Goal: Task Accomplishment & Management: Manage account settings

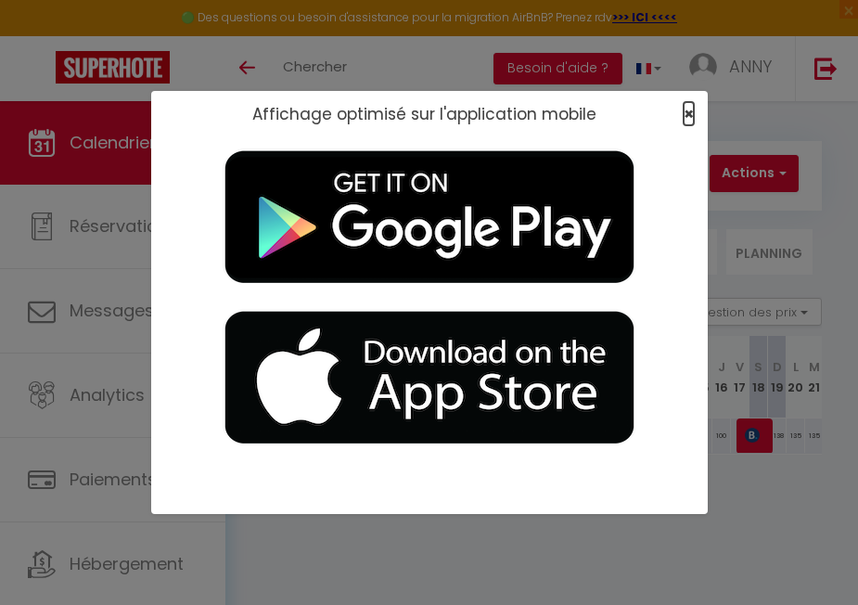
click at [686, 111] on span "×" at bounding box center [689, 113] width 10 height 23
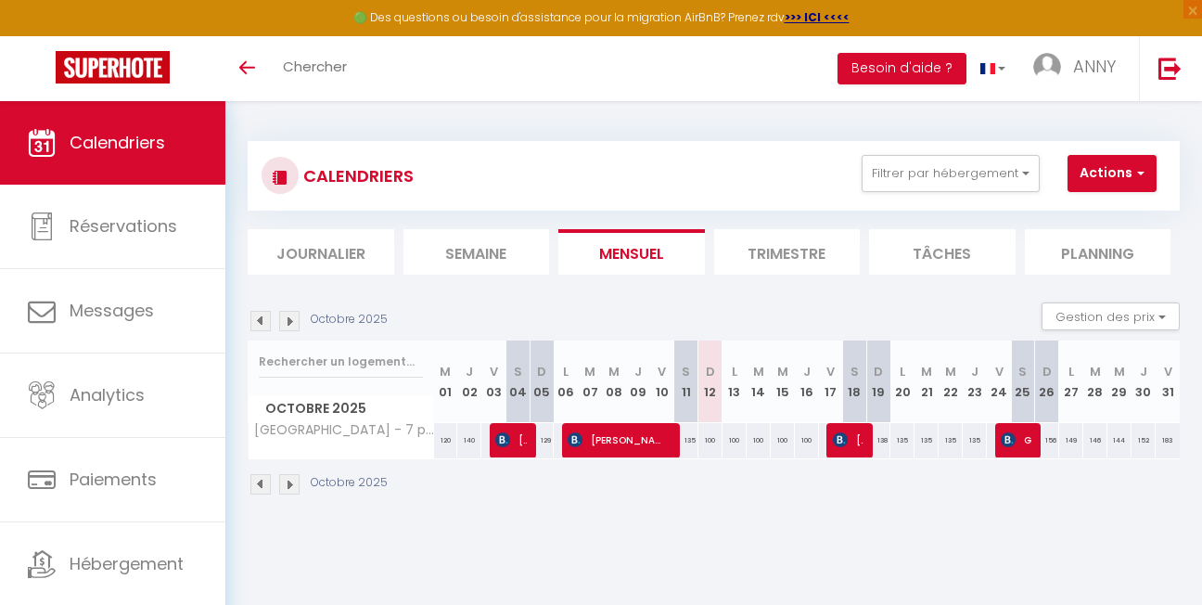
click at [292, 485] on img at bounding box center [289, 484] width 20 height 20
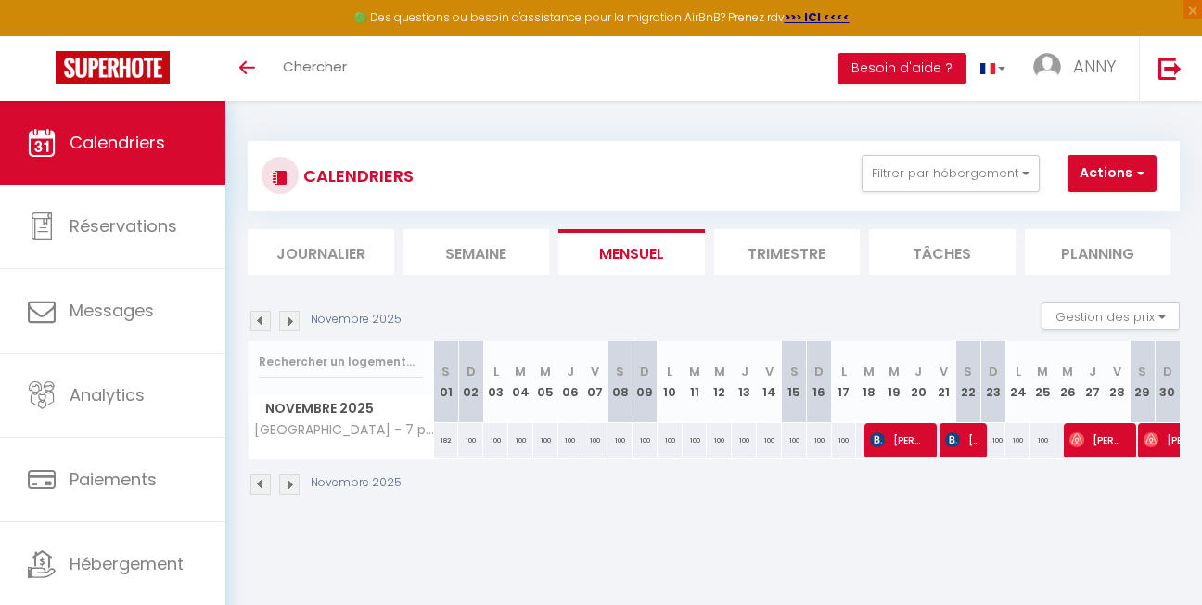
click at [291, 484] on img at bounding box center [289, 484] width 20 height 20
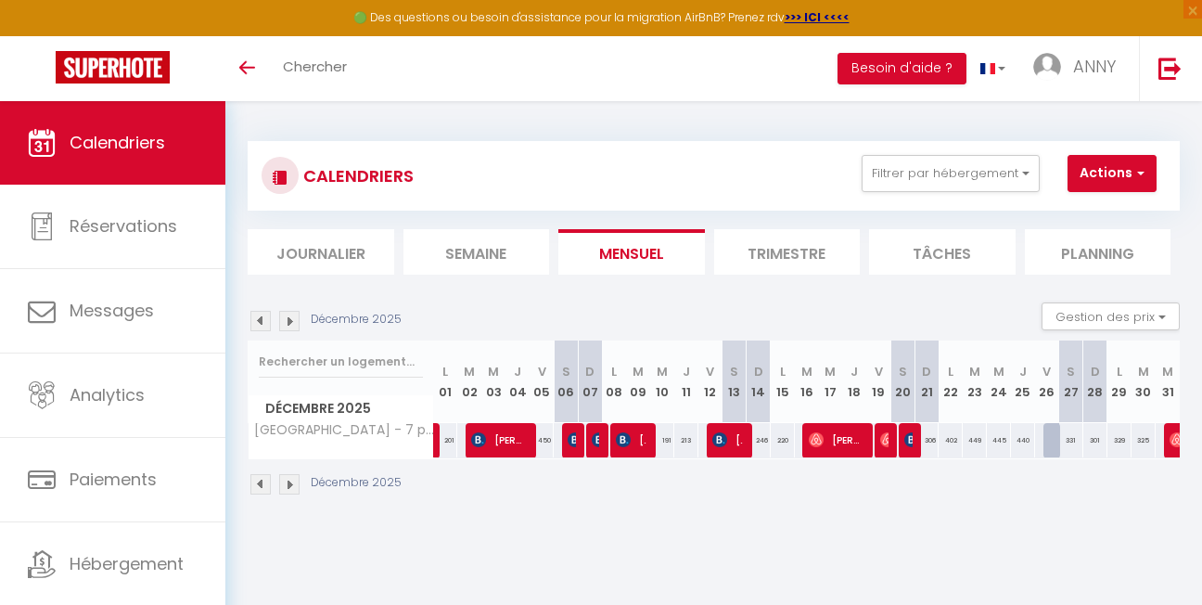
click at [577, 438] on div "251" at bounding box center [589, 440] width 25 height 34
click at [572, 436] on img at bounding box center [575, 439] width 15 height 15
select select "OK"
select select "KO"
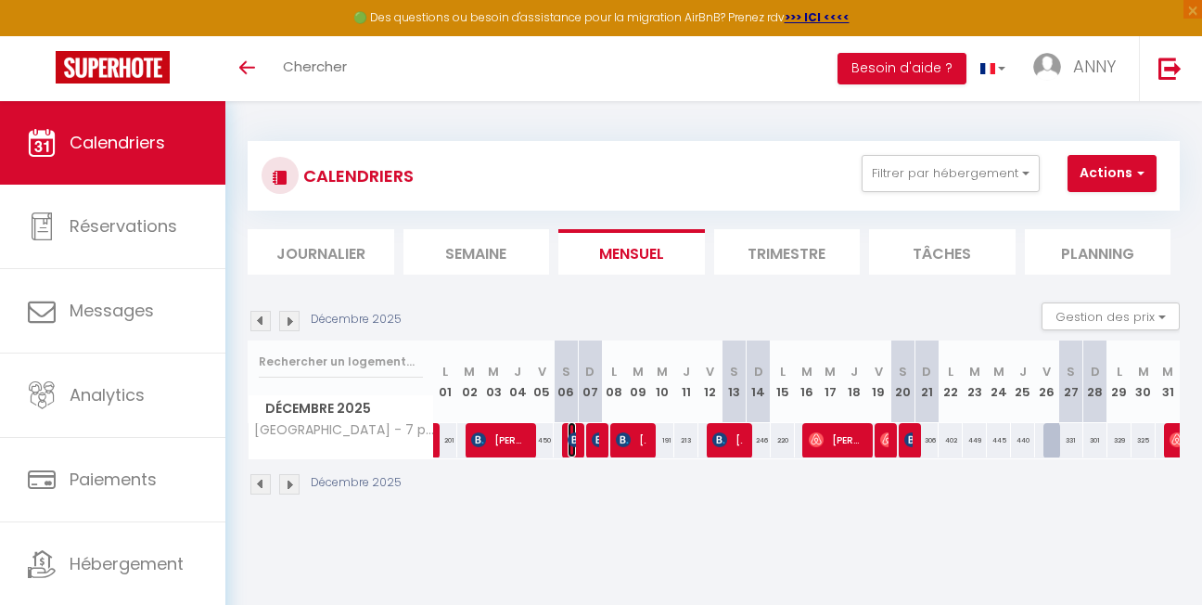
select select "0"
select select "1"
select select
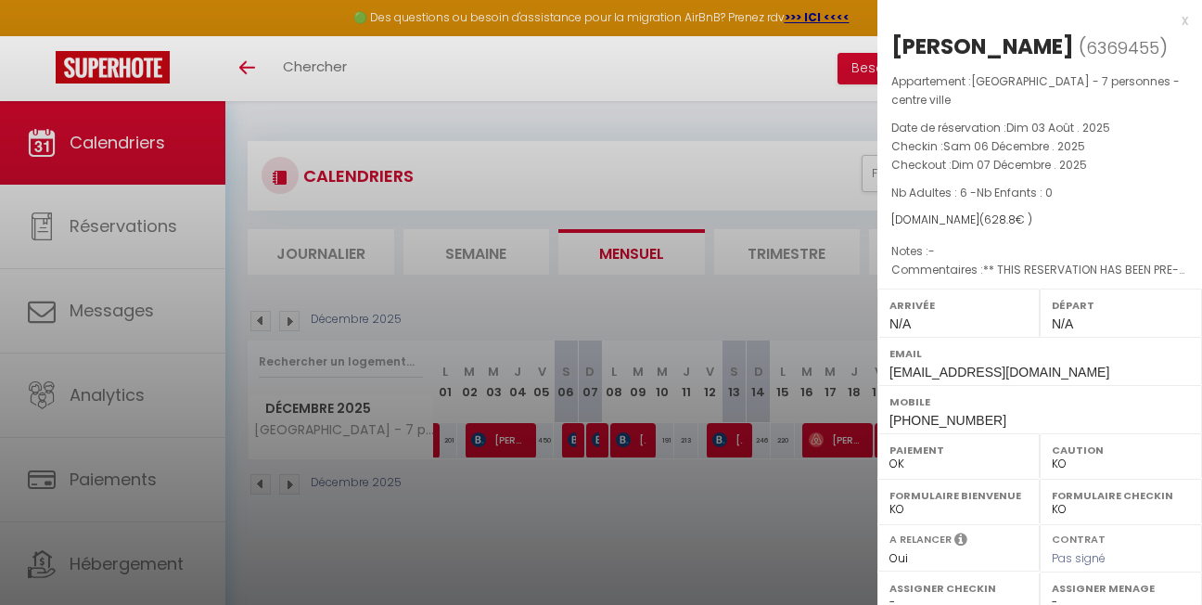
click at [596, 439] on div at bounding box center [601, 302] width 1202 height 605
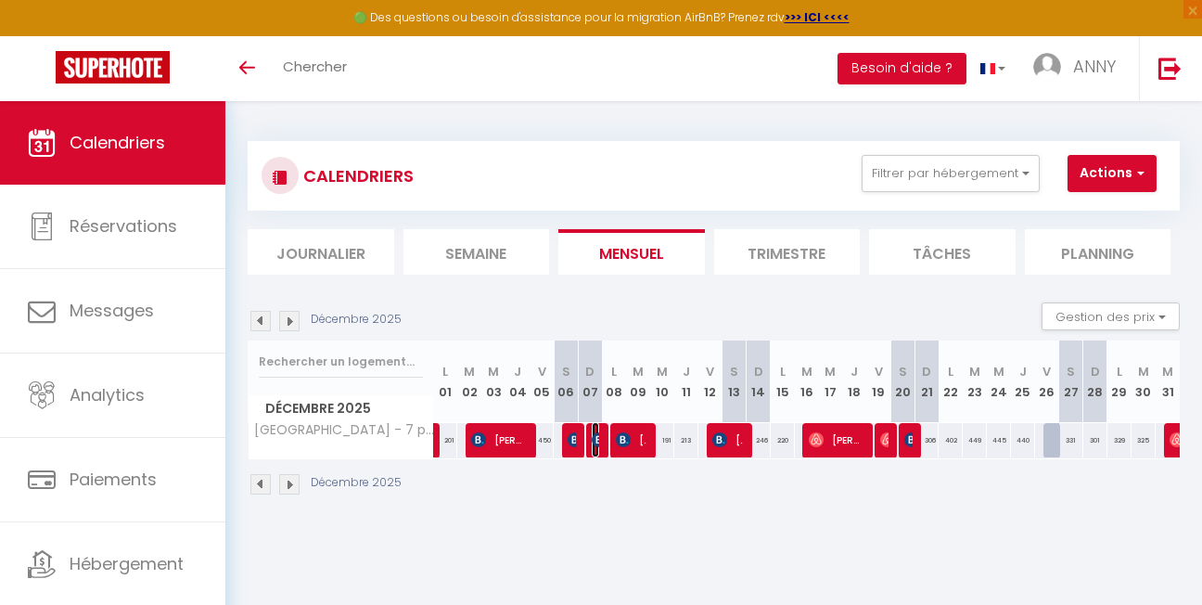
click at [592, 441] on img at bounding box center [599, 439] width 15 height 15
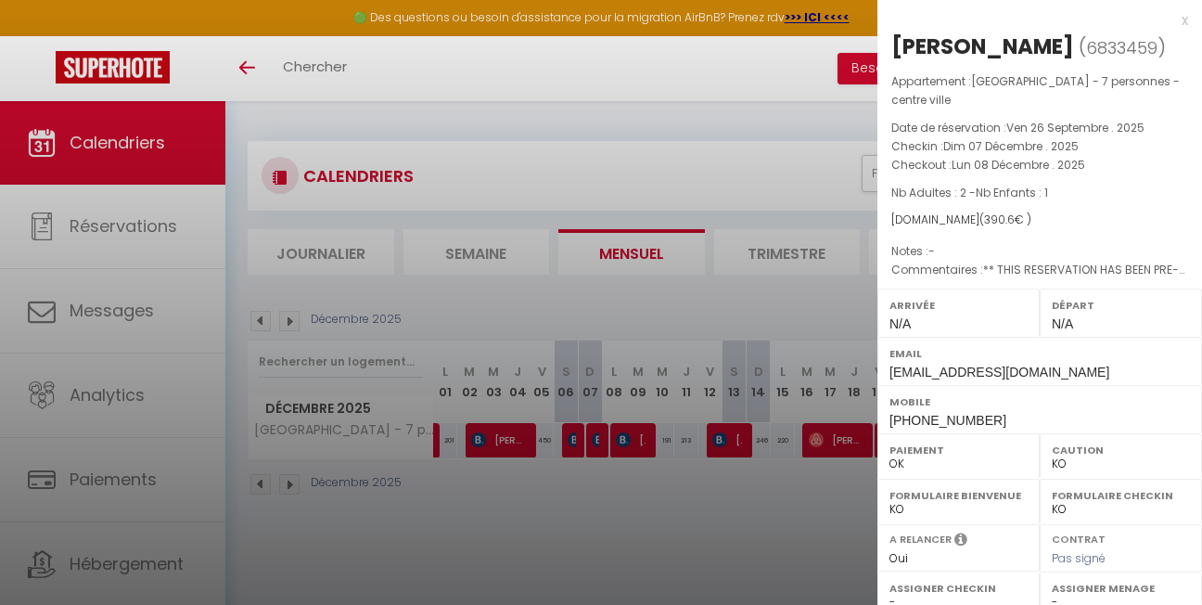
click at [631, 437] on div at bounding box center [601, 302] width 1202 height 605
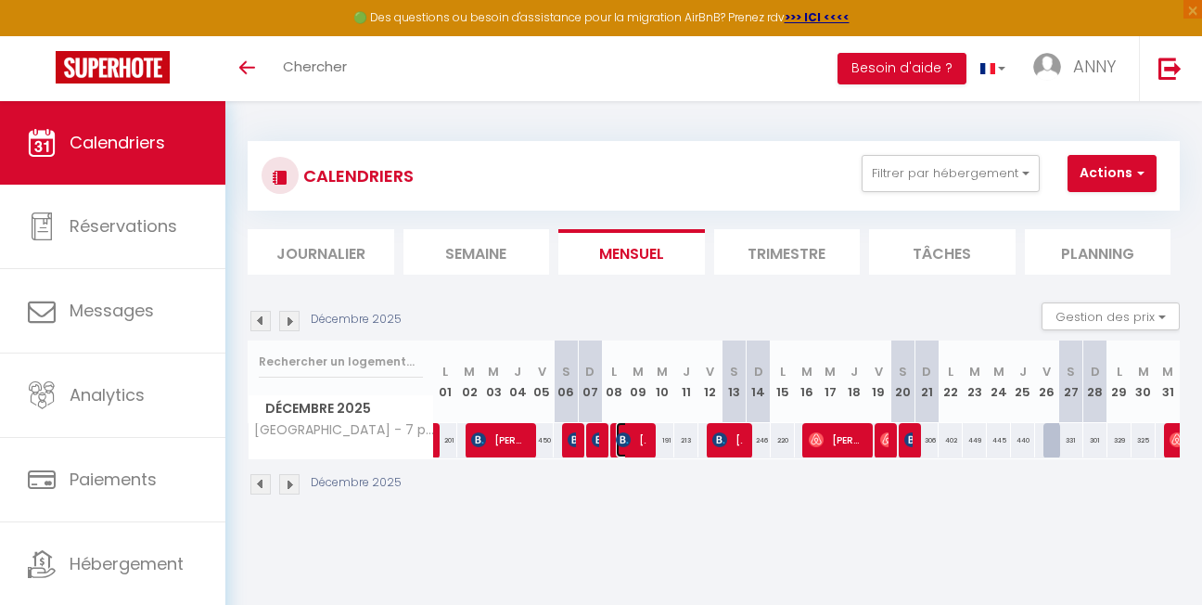
click at [631, 437] on span "[PERSON_NAME]" at bounding box center [631, 439] width 31 height 35
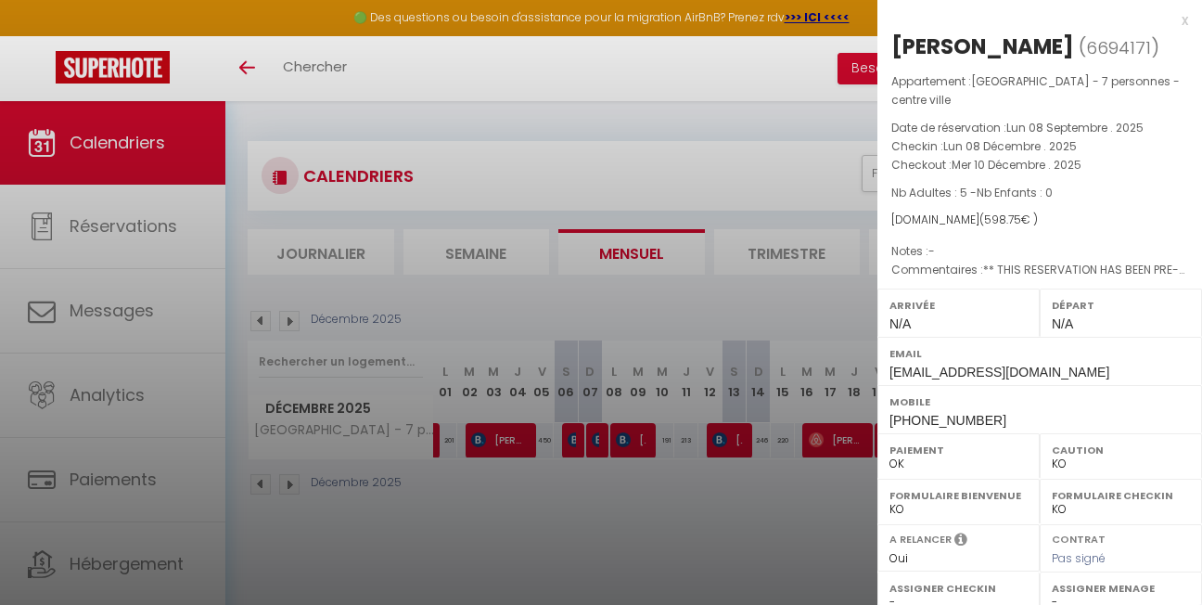
click at [510, 440] on div at bounding box center [601, 302] width 1202 height 605
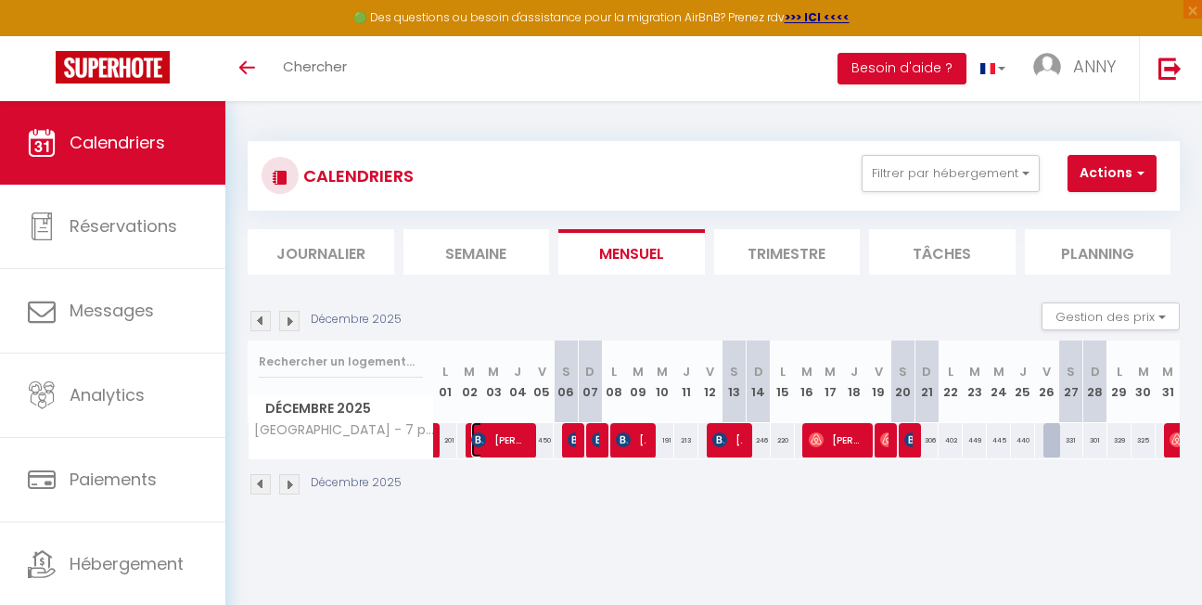
click at [510, 440] on span "[PERSON_NAME]" at bounding box center [498, 439] width 54 height 35
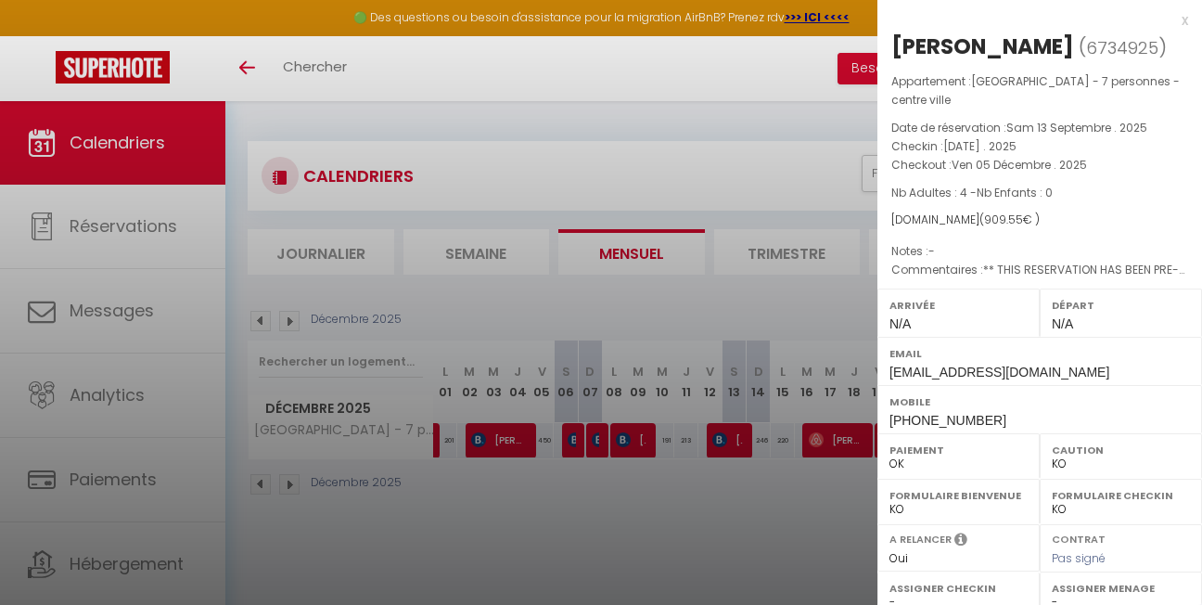
click at [832, 438] on div at bounding box center [601, 302] width 1202 height 605
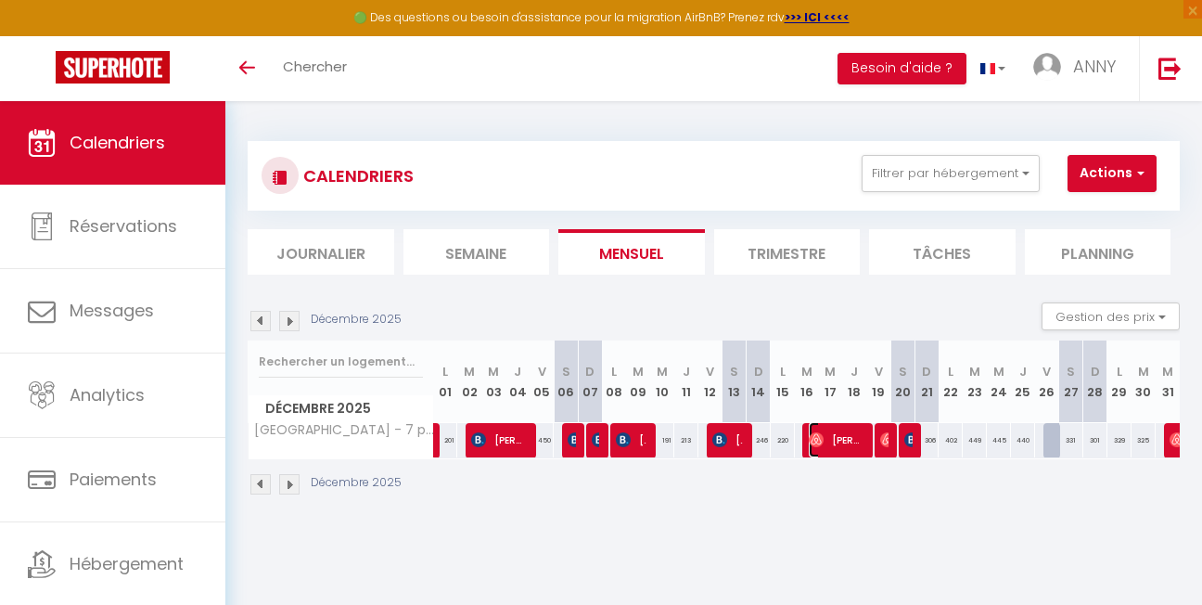
click at [832, 438] on span "[PERSON_NAME]" at bounding box center [836, 439] width 54 height 35
select select "OK"
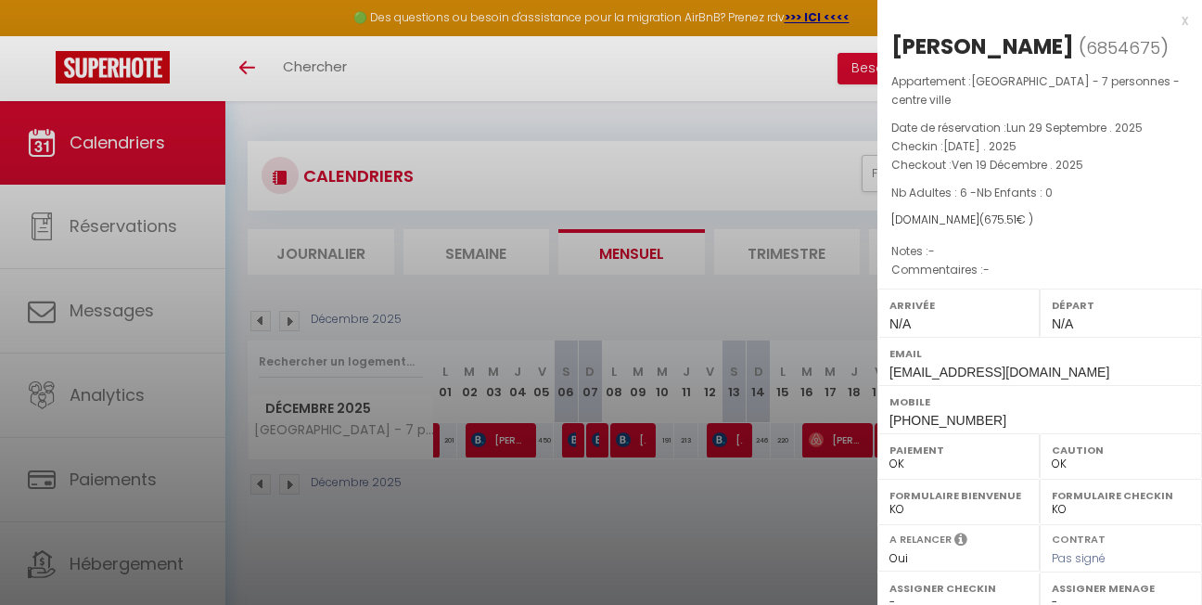
click at [857, 19] on div "x" at bounding box center [1033, 20] width 311 height 22
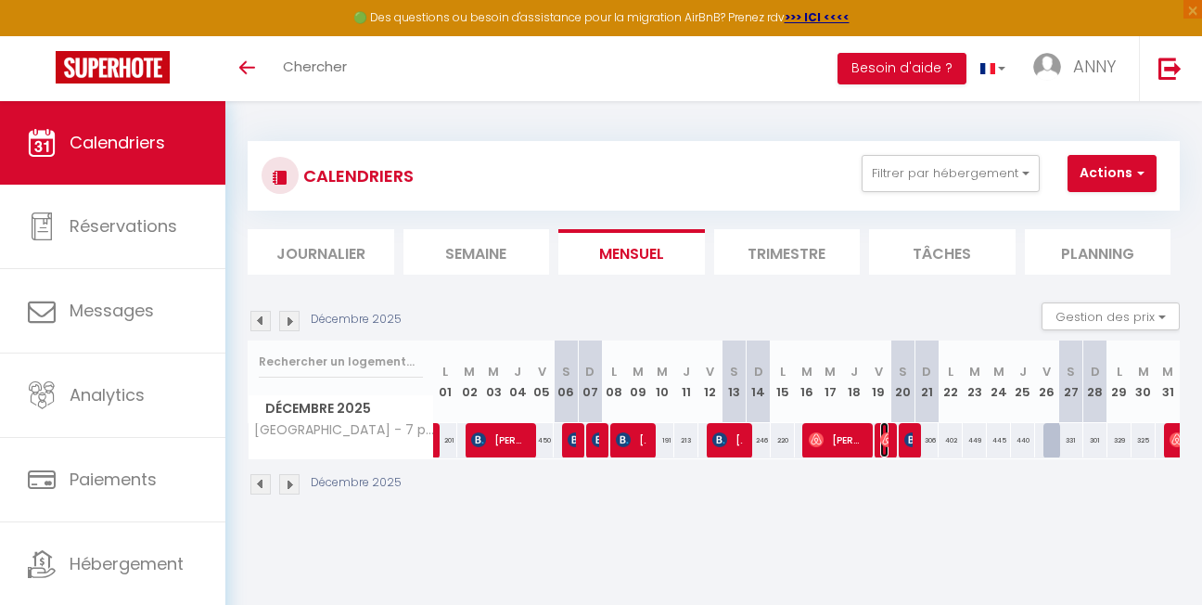
click at [857, 443] on img at bounding box center [887, 439] width 15 height 15
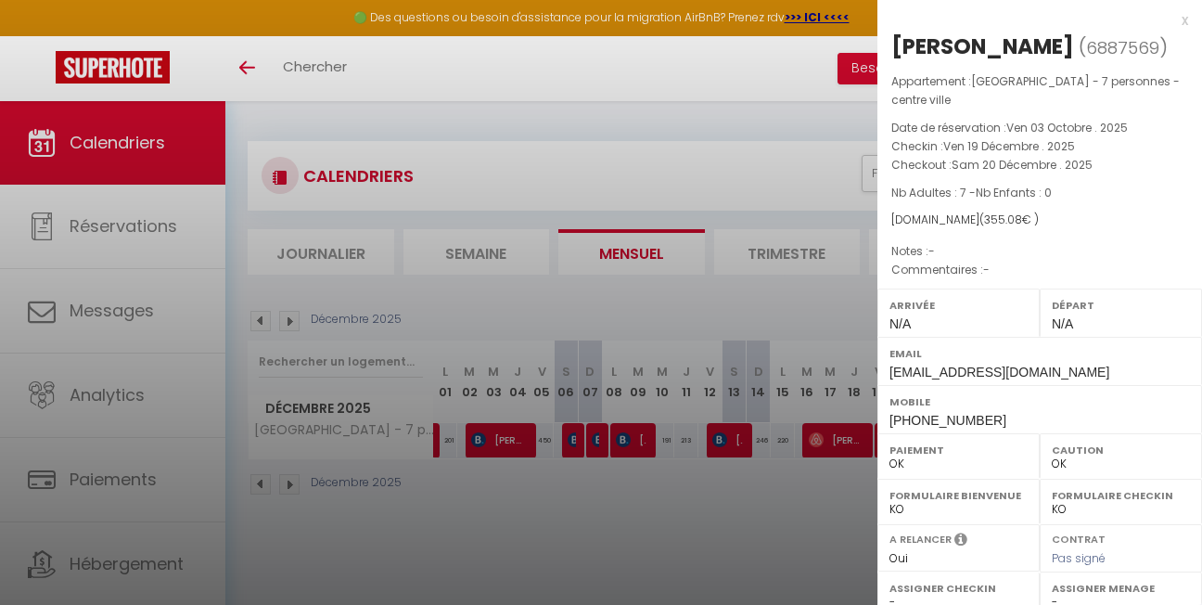
click at [857, 19] on div "x" at bounding box center [1033, 20] width 311 height 22
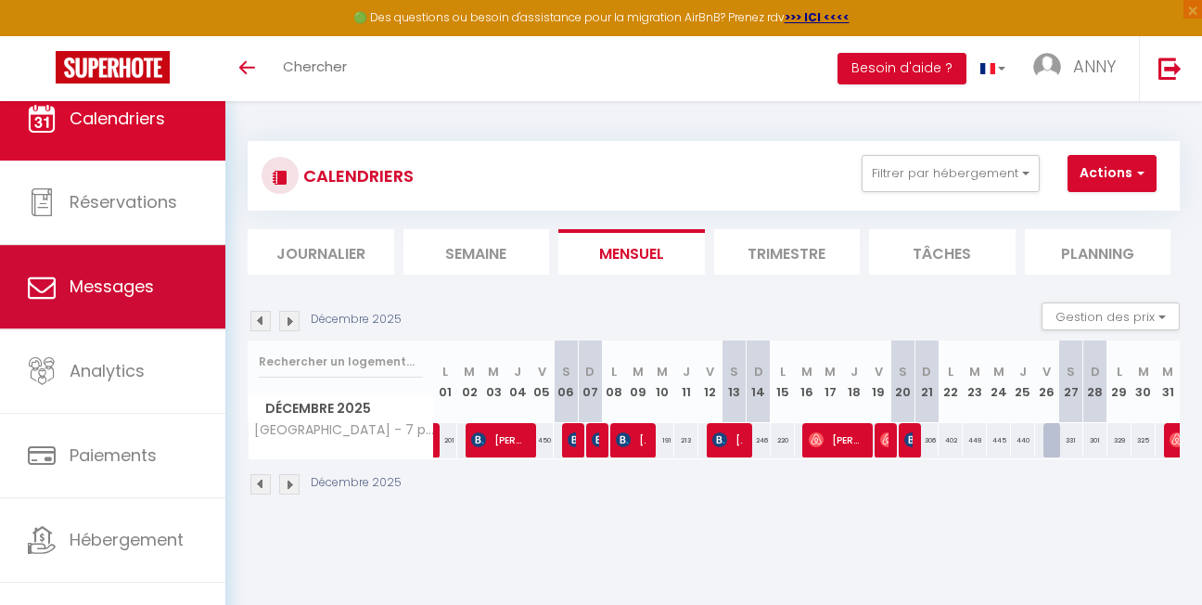
click at [105, 278] on span "Messages" at bounding box center [112, 286] width 84 height 23
select select "message"
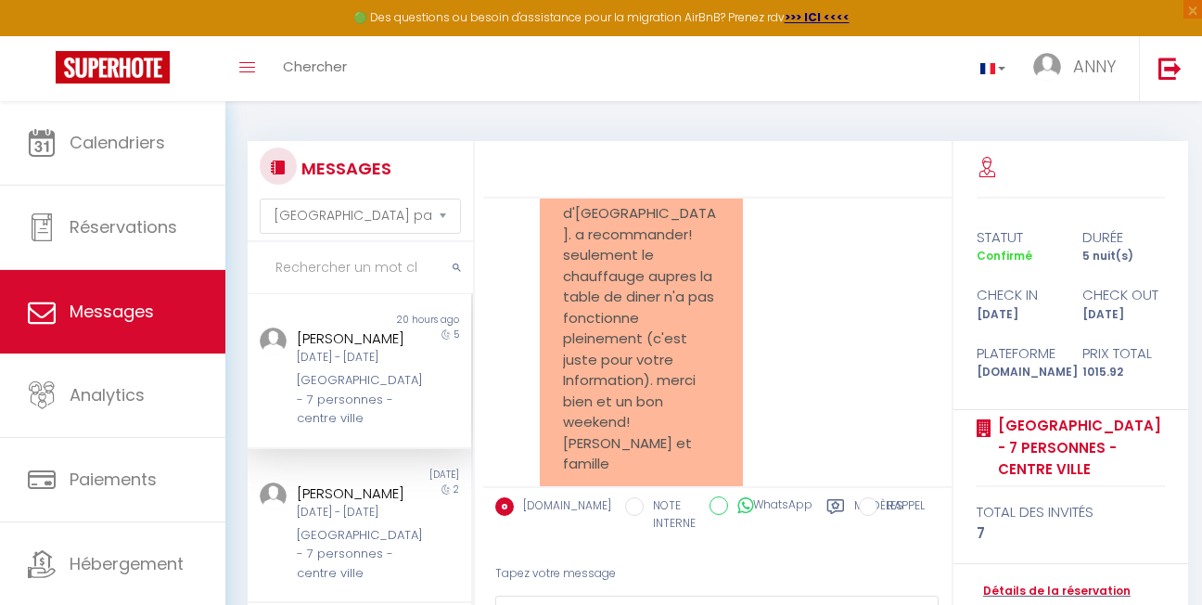
scroll to position [4337, 0]
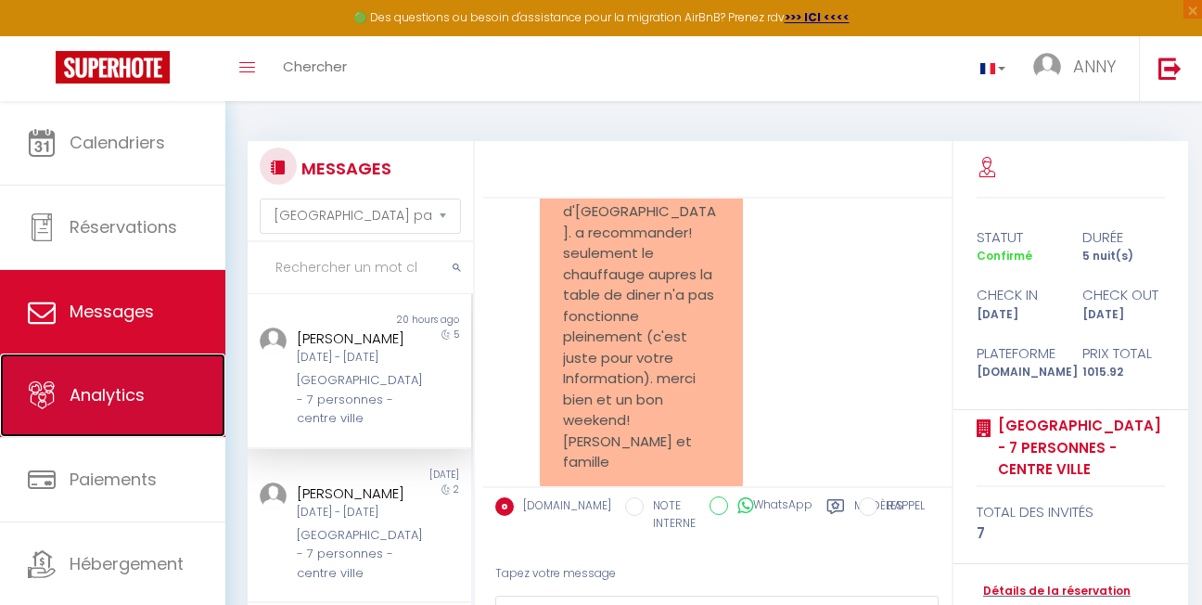
click at [108, 389] on span "Analytics" at bounding box center [107, 394] width 75 height 23
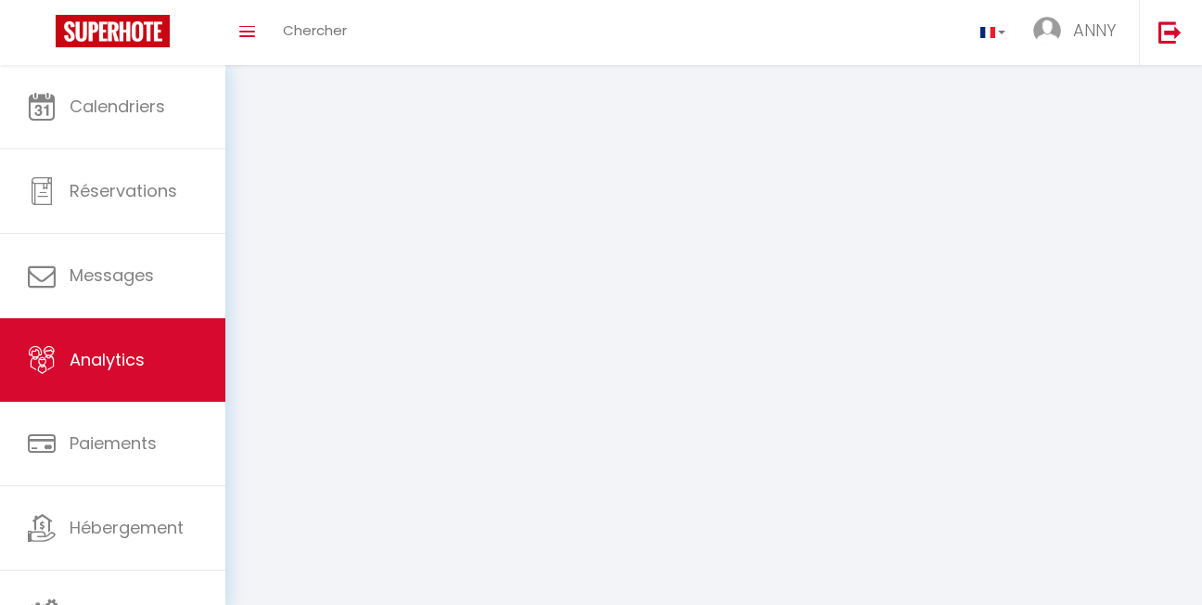
select select "2025"
select select "10"
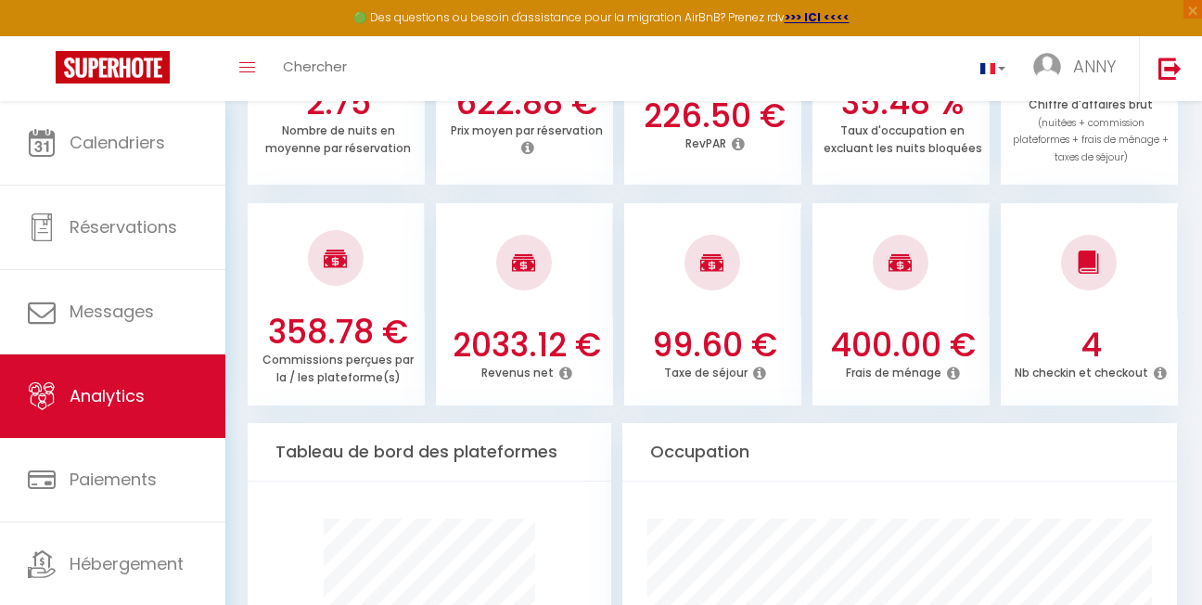
scroll to position [742, 0]
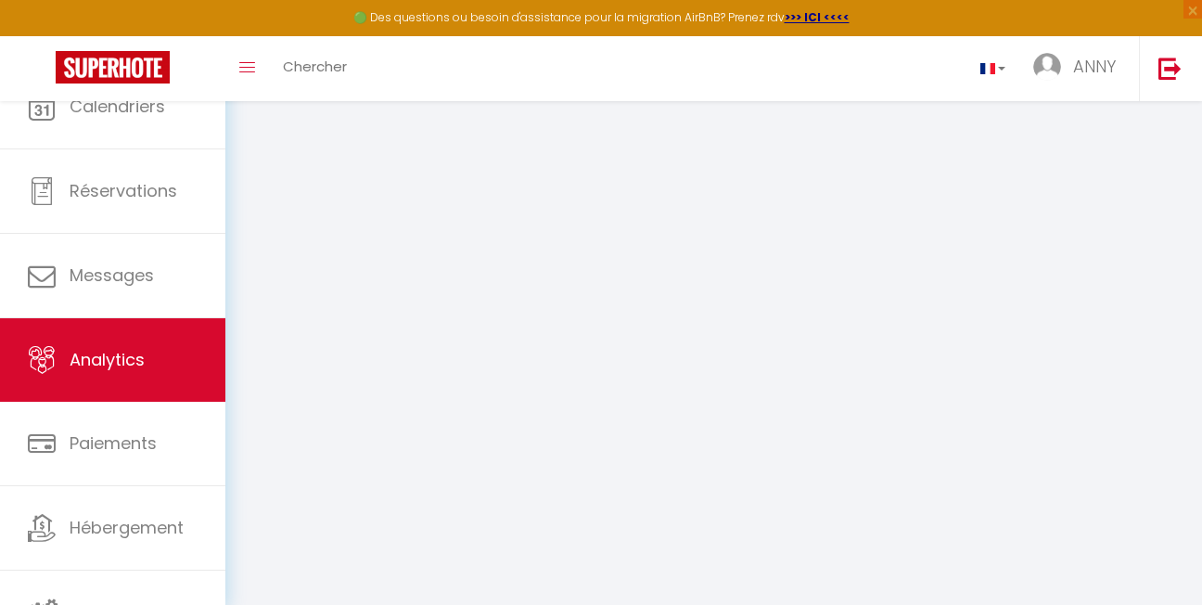
select select "2025"
select select "10"
